Goal: Task Accomplishment & Management: Use online tool/utility

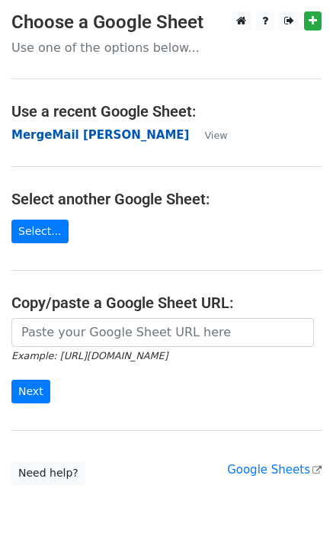
click at [66, 137] on strong "MergeMail Elizabeth Turner" at bounding box center [100, 135] width 178 height 14
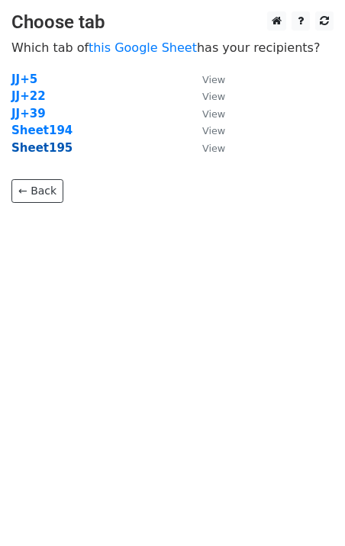
click at [44, 150] on strong "Sheet195" at bounding box center [41, 148] width 61 height 14
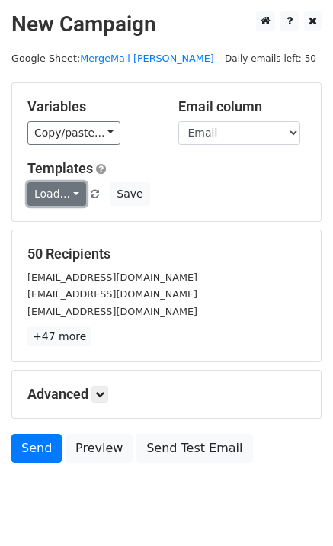
click at [53, 200] on link "Load..." at bounding box center [56, 194] width 59 height 24
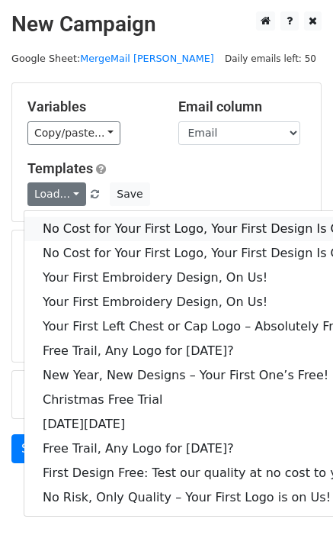
click at [83, 222] on link "No Cost for Your First Logo, Your First Design Is On Us!" at bounding box center [207, 229] width 366 height 24
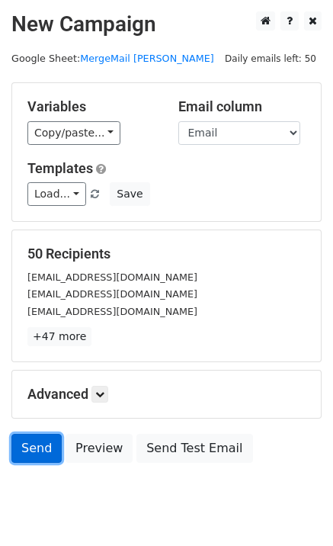
click at [52, 443] on link "Send" at bounding box center [36, 448] width 50 height 29
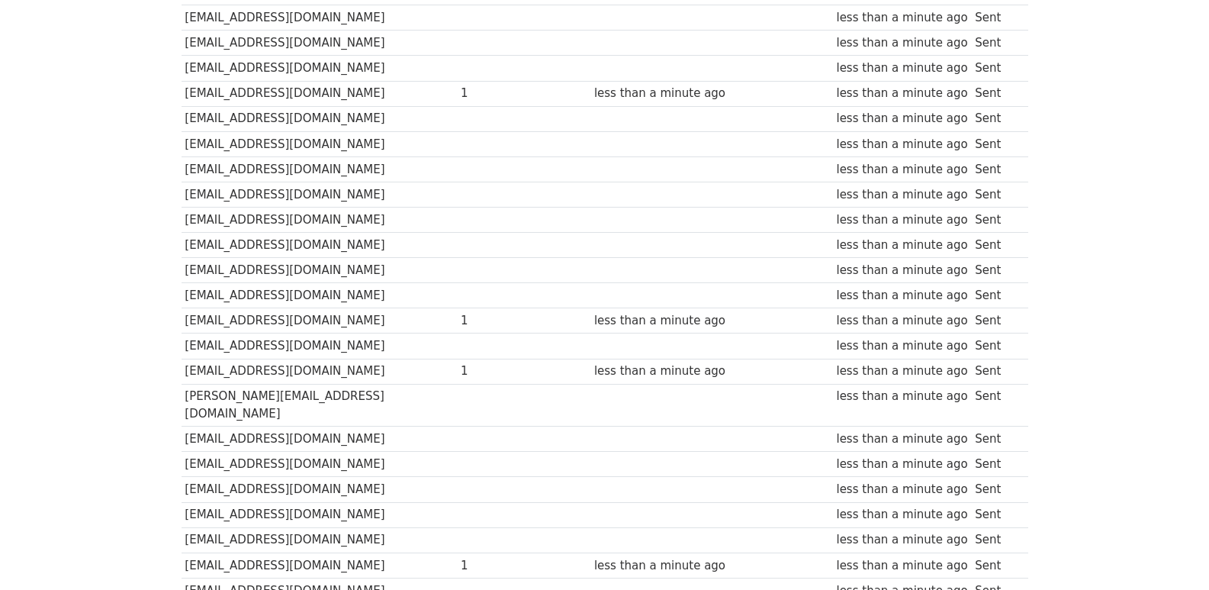
scroll to position [1017, 0]
